Goal: Task Accomplishment & Management: Complete application form

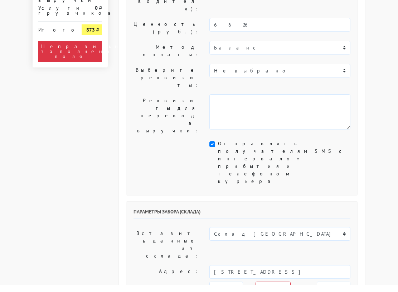
scroll to position [175, 0]
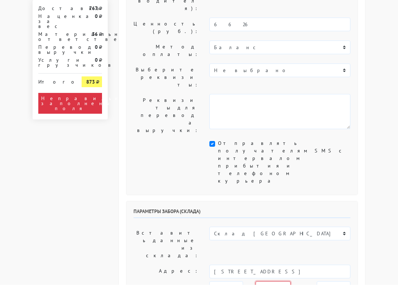
click at [285, 288] on select "00:00 00:30 01:00 01:30 02:00 02:30 03:00 03:30 04:00 04:30 05:00 05:30 06:00 0…" at bounding box center [273, 295] width 35 height 14
select select "10:30"
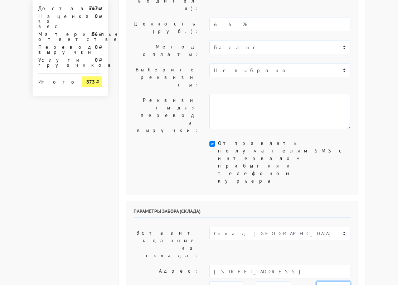
click at [331, 288] on select "00:00 00:30 01:00 01:30 02:00 02:30 03:00 03:30 04:00 04:30 05:00 05:30 06:00 0…" at bounding box center [334, 295] width 34 height 14
select select "12:30"
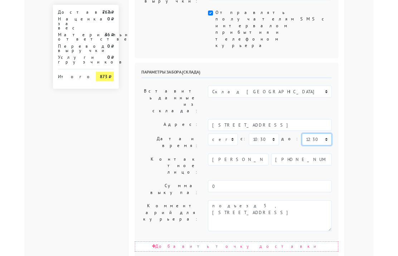
scroll to position [307, 0]
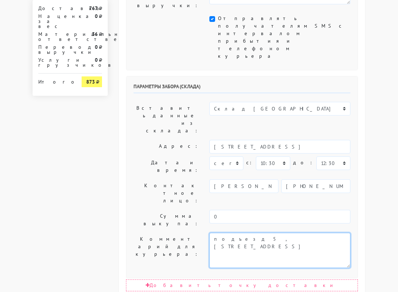
click at [217, 232] on textarea "подъезд 5, [STREET_ADDRESS]" at bounding box center [279, 249] width 141 height 35
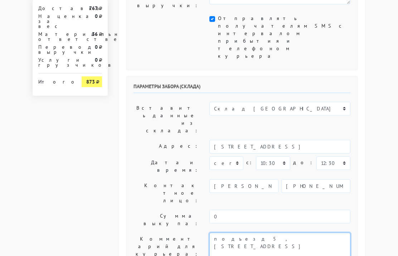
click at [317, 232] on textarea "подъезд 5, [STREET_ADDRESS]" at bounding box center [279, 249] width 141 height 35
click at [297, 232] on textarea "подъезд 5, [STREET_ADDRESS]" at bounding box center [279, 249] width 141 height 35
click at [284, 232] on textarea "подъезд 5, [STREET_ADDRESS]" at bounding box center [279, 249] width 141 height 35
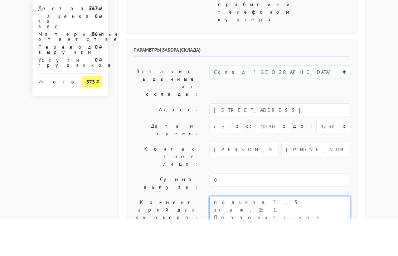
click at [285, 232] on textarea "подъезд 5, [STREET_ADDRESS]" at bounding box center [279, 249] width 141 height 35
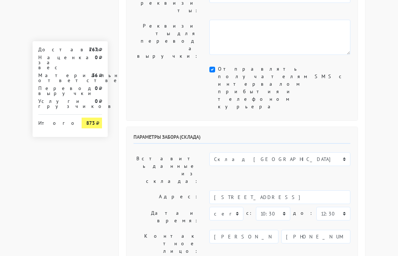
scroll to position [256, 0]
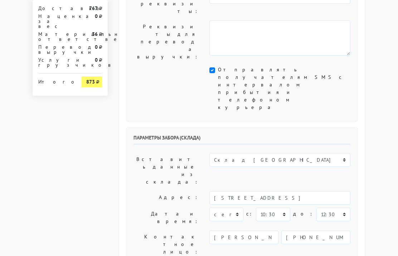
type textarea "подъезд 5, 5 этаж, 151. Позвонить по телефону, как будете возле подъезда"
click at [330, 207] on select "00:00 00:30 01:00 01:30 02:00 02:30 03:00 03:30 04:00 04:30 05:00 05:30 06:00 0…" at bounding box center [334, 214] width 34 height 14
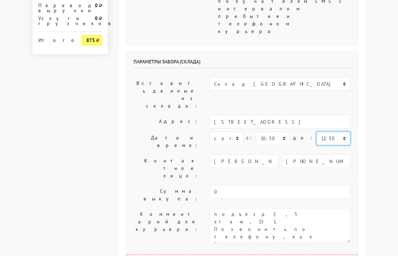
scroll to position [332, 0]
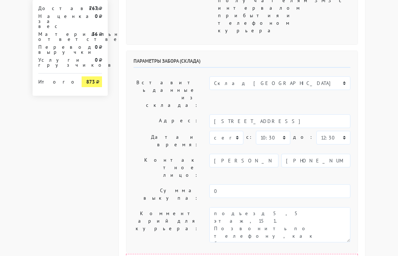
select select "19:00"
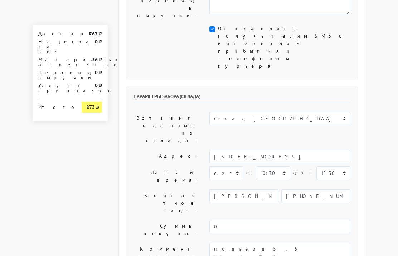
scroll to position [295, 0]
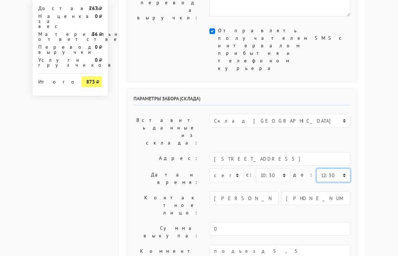
click at [329, 168] on select "00:00 00:30 01:00 01:30 02:00 02:30 03:00 03:30 04:00 04:30 05:00 05:30 06:00 0…" at bounding box center [334, 175] width 34 height 14
select select "12:00"
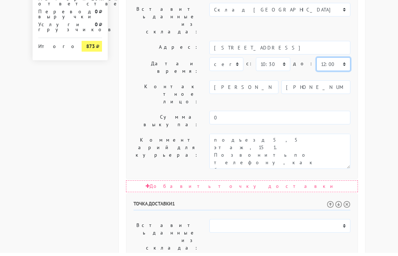
scroll to position [403, 0]
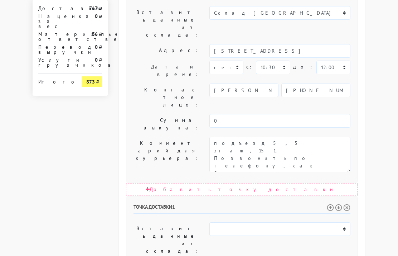
select select "15:00"
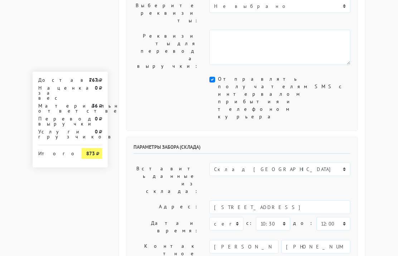
scroll to position [245, 0]
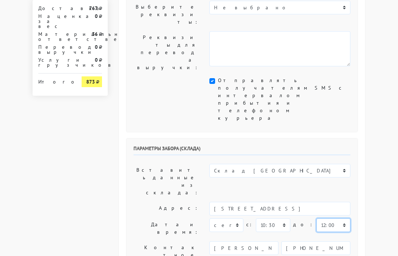
click at [331, 218] on select "00:00 00:30 01:00 01:30 02:00 02:30 03:00 03:30 04:00 04:30 05:00 05:30 06:00 0…" at bounding box center [334, 225] width 34 height 14
select select "11:30"
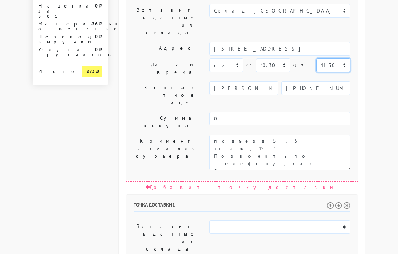
scroll to position [427, 0]
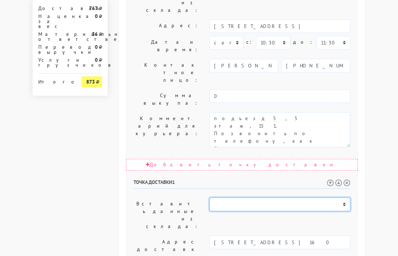
click at [302, 197] on select "Склад [GEOGRAPHIC_DATA]" at bounding box center [279, 204] width 141 height 14
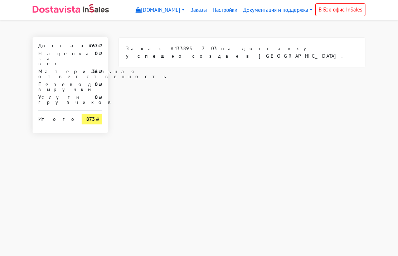
scroll to position [0, 0]
